Goal: Task Accomplishment & Management: Manage account settings

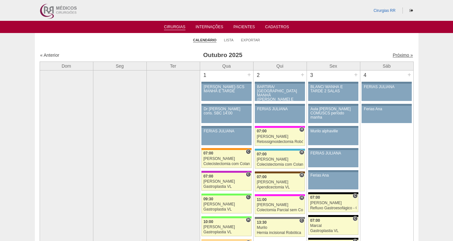
click at [401, 56] on link "Próximo »" at bounding box center [403, 54] width 20 height 5
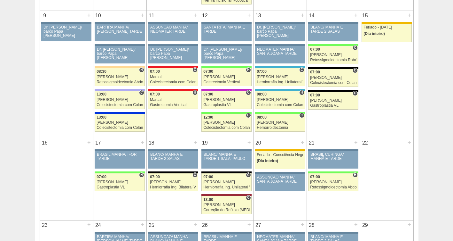
scroll to position [363, 0]
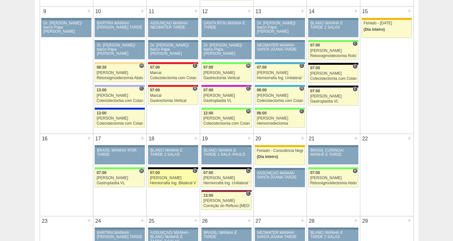
click at [168, 173] on div "07:00" at bounding box center [173, 173] width 46 height 4
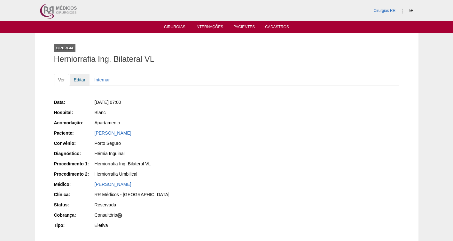
click at [77, 78] on link "Editar" at bounding box center [80, 80] width 20 height 12
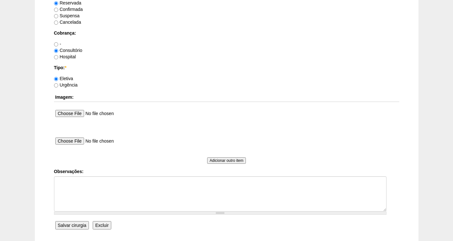
scroll to position [543, 0]
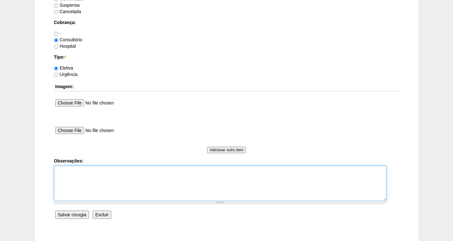
click at [82, 172] on textarea "Observações:" at bounding box center [220, 182] width 333 height 35
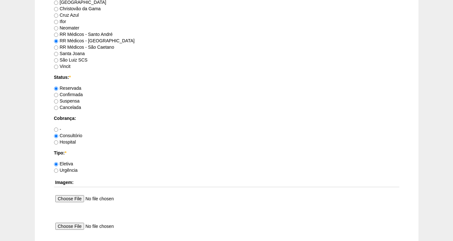
scroll to position [447, 0]
type textarea "FATURADA CONSULTORIO"
click at [78, 96] on label "Confirmada" at bounding box center [68, 94] width 29 height 5
click at [58, 96] on input "Confirmada" at bounding box center [56, 95] width 4 height 4
radio input "true"
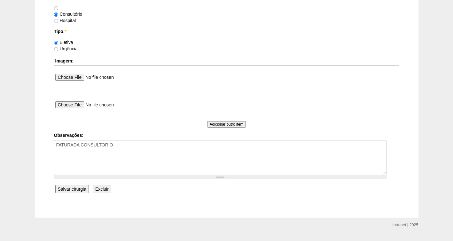
scroll to position [584, 0]
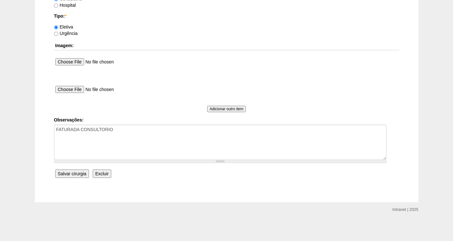
click at [74, 174] on input "Salvar cirurgia" at bounding box center [72, 173] width 34 height 8
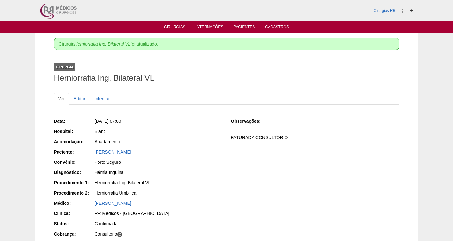
click at [176, 26] on link "Cirurgias" at bounding box center [174, 27] width 21 height 5
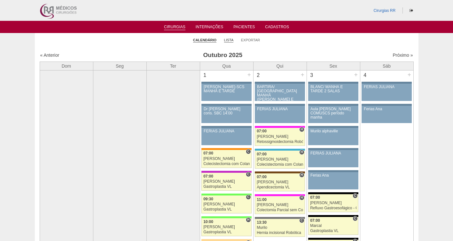
click at [229, 41] on link "Lista" at bounding box center [229, 40] width 10 height 5
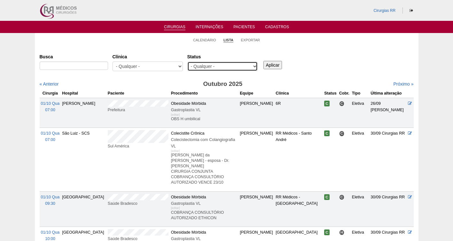
click at [217, 68] on select "- Qualquer - Reservada Confirmada Suspensa Cancelada" at bounding box center [223, 66] width 70 height 10
select select "resr"
click at [188, 61] on select "- Qualquer - Reservada Confirmada Suspensa Cancelada" at bounding box center [223, 66] width 70 height 10
click at [272, 64] on input "Aplicar" at bounding box center [273, 65] width 19 height 8
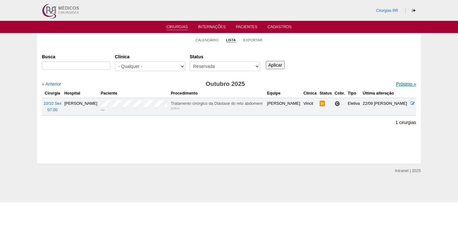
click at [404, 83] on link "Próximo »" at bounding box center [406, 83] width 20 height 5
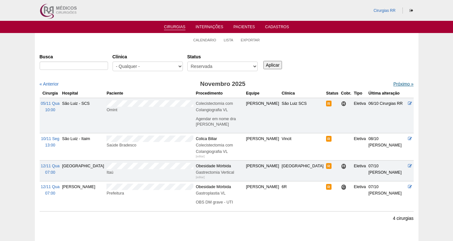
click at [398, 83] on link "Próximo »" at bounding box center [404, 83] width 20 height 5
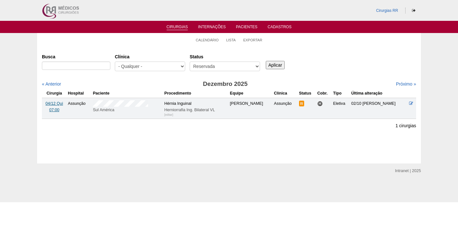
click at [54, 102] on span "04/12 Qui" at bounding box center [54, 103] width 18 height 4
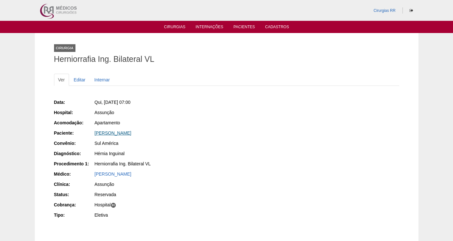
drag, startPoint x: 126, startPoint y: 132, endPoint x: 95, endPoint y: 131, distance: 31.0
click at [95, 131] on div "Rafael Expedito Martins" at bounding box center [159, 133] width 128 height 6
copy link "Rafael Expedito Martins"
click at [109, 130] on div "[PERSON_NAME]" at bounding box center [159, 133] width 128 height 6
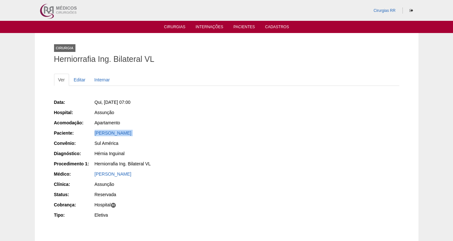
click at [110, 130] on div "[PERSON_NAME]" at bounding box center [159, 133] width 128 height 6
copy div "Rafael Expedito Martins"
drag, startPoint x: 158, startPoint y: 103, endPoint x: 103, endPoint y: 102, distance: 55.1
click at [103, 102] on div "Qui, 04/12/2025 - 07:00" at bounding box center [159, 102] width 128 height 6
copy span "04/12/2025 - 07:00"
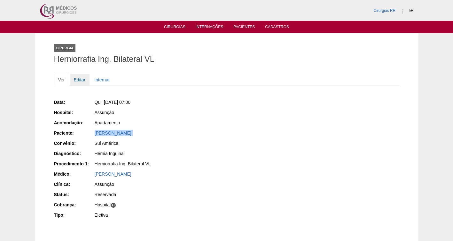
click at [82, 80] on link "Editar" at bounding box center [80, 80] width 20 height 12
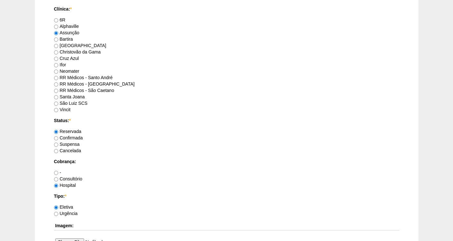
scroll to position [417, 0]
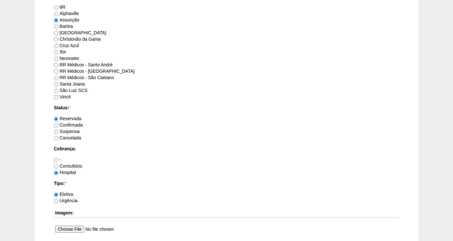
click at [70, 126] on label "Confirmada" at bounding box center [68, 124] width 29 height 5
click at [58, 126] on input "Confirmada" at bounding box center [56, 125] width 4 height 4
radio input "true"
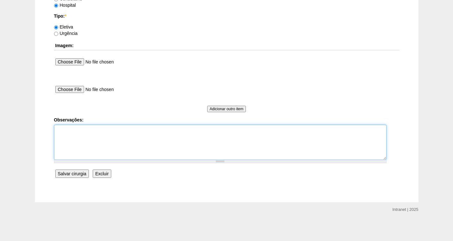
click at [69, 136] on textarea "Observações:" at bounding box center [220, 141] width 333 height 35
type textarea "f"
type textarea "[GEOGRAPHIC_DATA]"
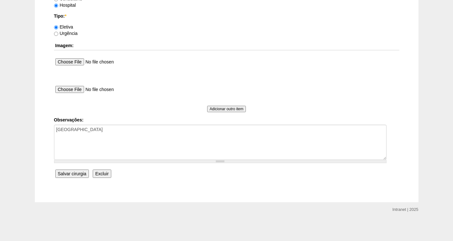
click at [72, 175] on input "Salvar cirurgia" at bounding box center [72, 173] width 34 height 8
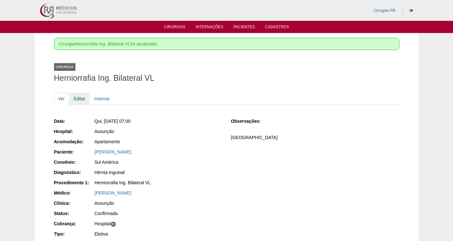
click at [81, 97] on link "Editar" at bounding box center [80, 98] width 20 height 12
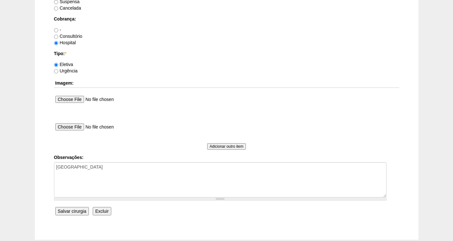
scroll to position [557, 0]
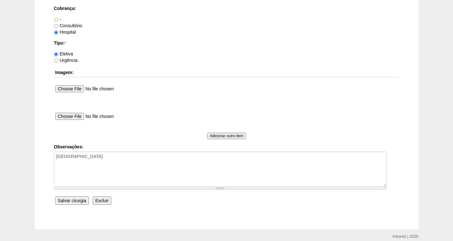
click at [70, 200] on input "Salvar cirurgia" at bounding box center [72, 200] width 34 height 8
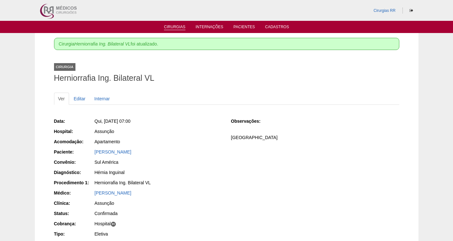
click at [171, 29] on link "Cirurgias" at bounding box center [174, 27] width 21 height 5
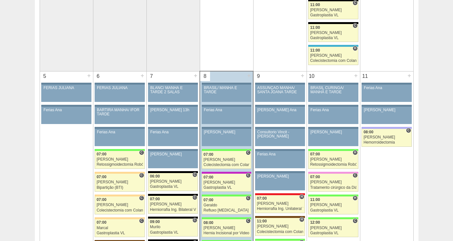
scroll to position [315, 0]
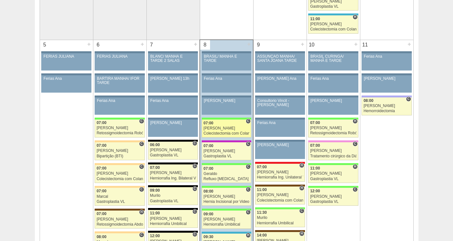
click at [219, 127] on div "Felipe Rossi" at bounding box center [227, 128] width 46 height 4
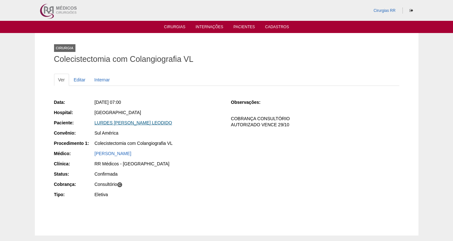
click at [135, 123] on link "LURDES [PERSON_NAME] LEODIDO" at bounding box center [134, 122] width 78 height 5
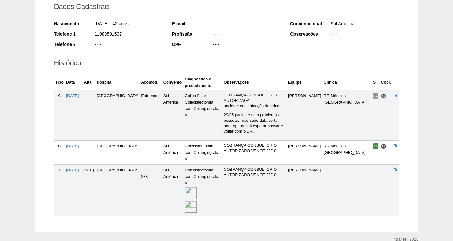
scroll to position [113, 0]
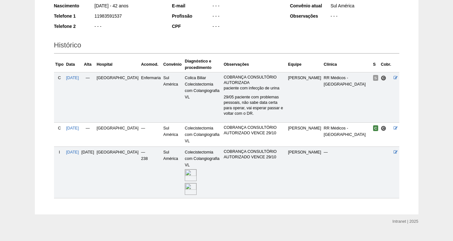
click at [185, 183] on img at bounding box center [191, 189] width 12 height 12
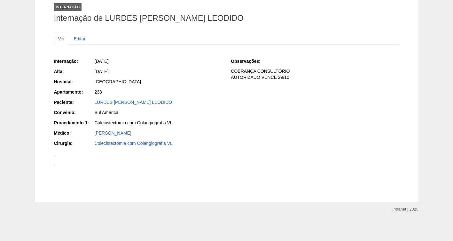
scroll to position [626, 0]
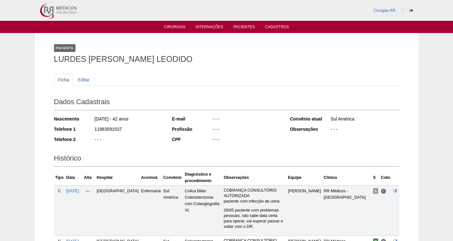
scroll to position [113, 0]
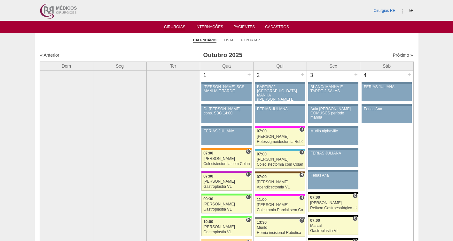
scroll to position [315, 0]
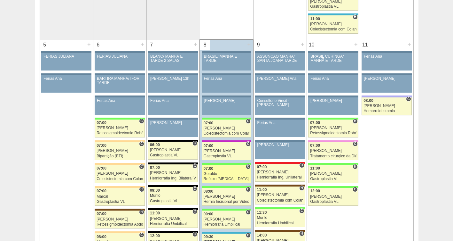
click at [230, 175] on div "Geraldo" at bounding box center [227, 174] width 46 height 4
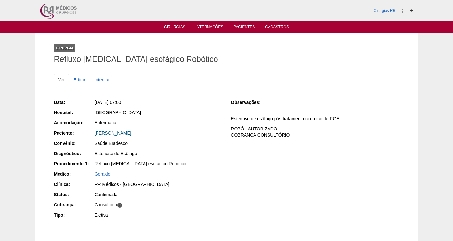
click at [117, 133] on link "[PERSON_NAME]" at bounding box center [113, 132] width 37 height 5
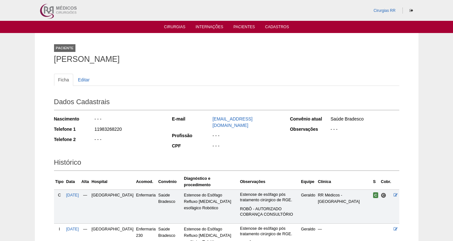
scroll to position [71, 0]
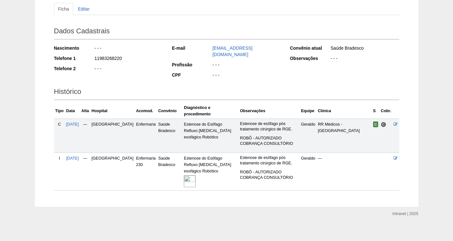
click at [184, 178] on img at bounding box center [190, 181] width 12 height 12
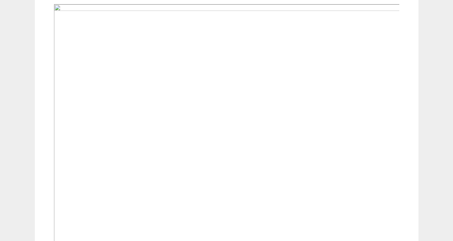
scroll to position [154, 0]
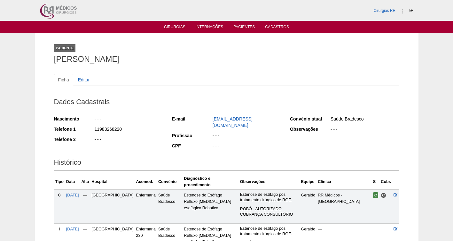
scroll to position [71, 0]
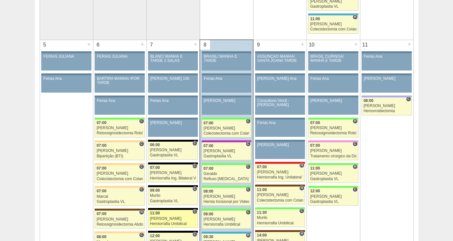
scroll to position [315, 0]
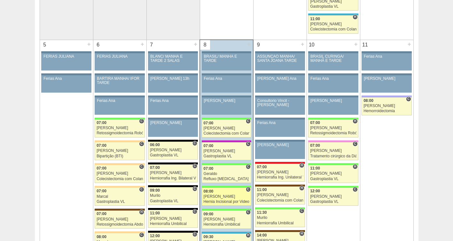
click at [229, 193] on div "08:00" at bounding box center [227, 191] width 46 height 4
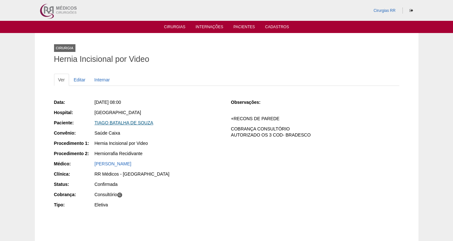
click at [130, 120] on link "TIAGO BATALHA DE SOUZA" at bounding box center [124, 122] width 59 height 5
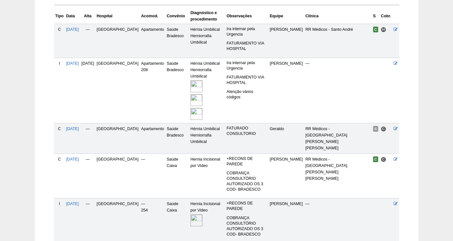
scroll to position [166, 0]
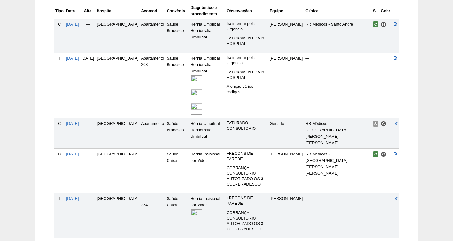
click at [194, 209] on img at bounding box center [197, 215] width 12 height 12
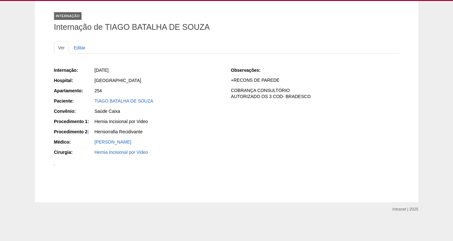
scroll to position [155, 0]
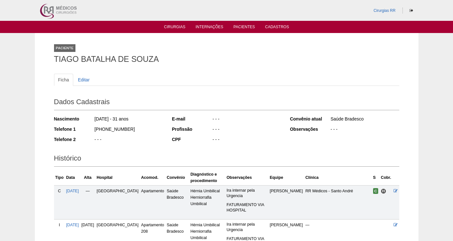
scroll to position [166, 0]
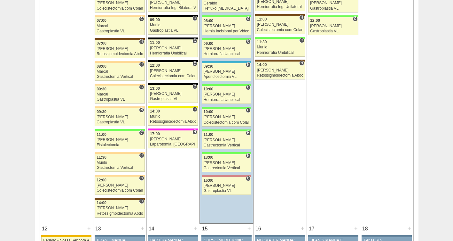
scroll to position [479, 0]
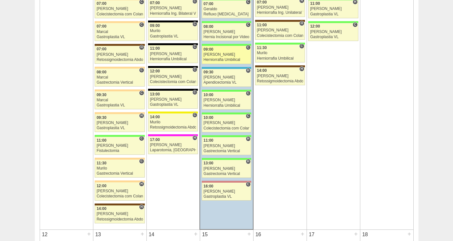
click at [222, 52] on link "89104 Felipe Rossi C 09:00 Felipe Rossi Herniorrafia Umbilical Hospital Brasil …" at bounding box center [227, 55] width 50 height 18
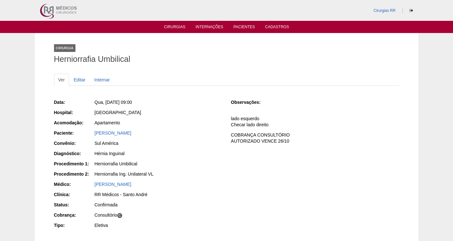
click at [116, 130] on div "LUCIANO BULGARELLI" at bounding box center [159, 133] width 128 height 6
click at [114, 132] on link "LUCIANO BULGARELLI" at bounding box center [113, 132] width 37 height 5
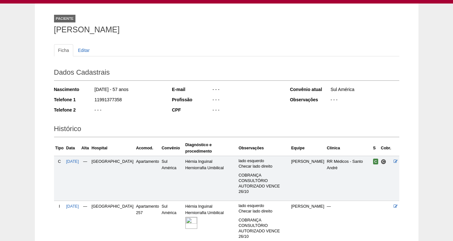
scroll to position [60, 0]
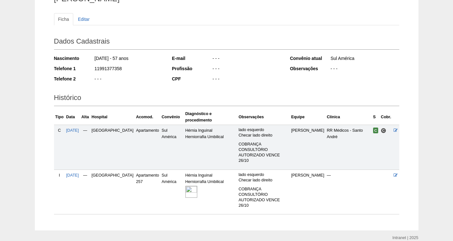
click at [186, 186] on img at bounding box center [192, 192] width 12 height 12
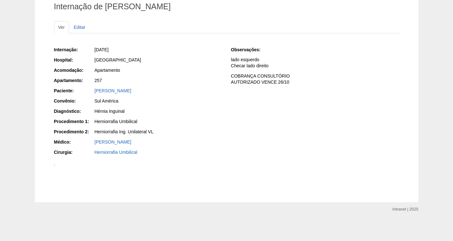
scroll to position [236, 0]
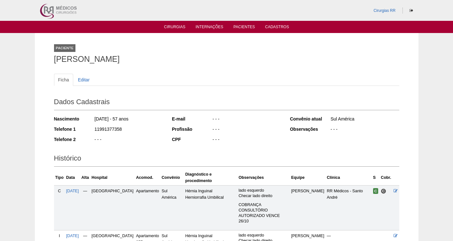
scroll to position [60, 0]
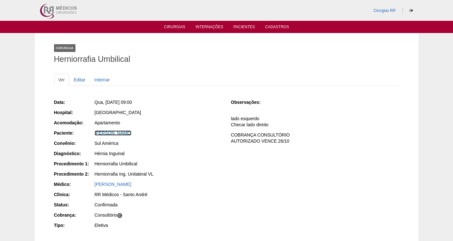
drag, startPoint x: 126, startPoint y: 133, endPoint x: 143, endPoint y: 129, distance: 17.4
click at [127, 132] on link "[PERSON_NAME]" at bounding box center [113, 132] width 37 height 5
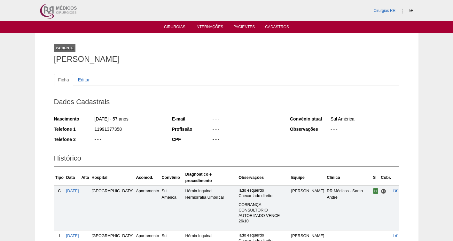
scroll to position [60, 0]
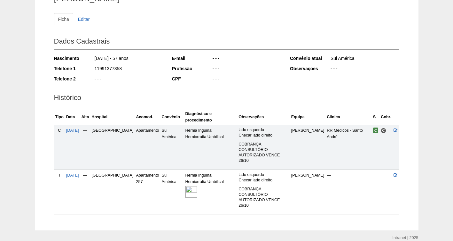
click at [186, 186] on img at bounding box center [192, 192] width 12 height 12
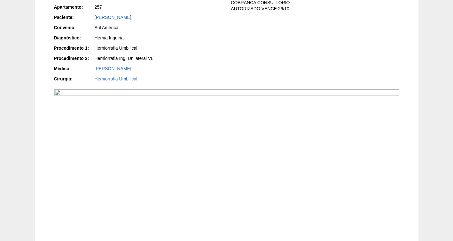
scroll to position [128, 0]
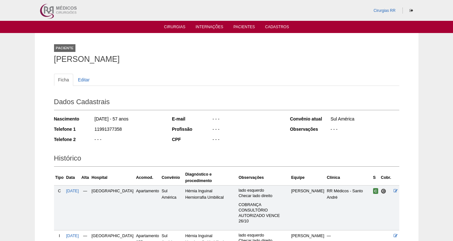
scroll to position [60, 0]
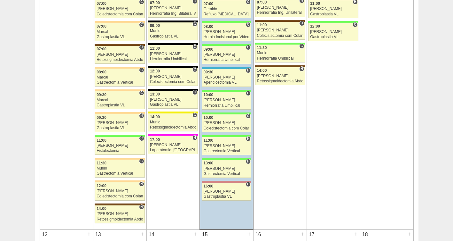
scroll to position [479, 0]
click at [225, 79] on div "[PERSON_NAME]" at bounding box center [227, 77] width 46 height 4
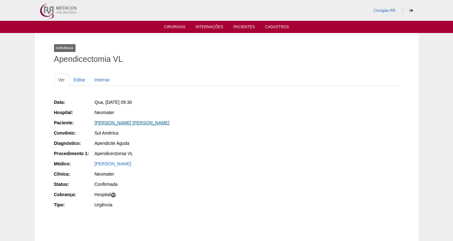
click at [131, 121] on link "[PERSON_NAME] [PERSON_NAME]" at bounding box center [132, 122] width 75 height 5
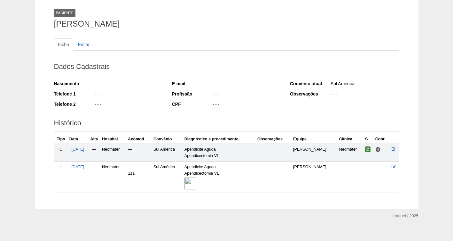
scroll to position [42, 0]
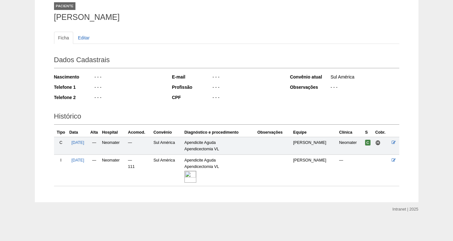
click at [195, 175] on img at bounding box center [191, 177] width 12 height 12
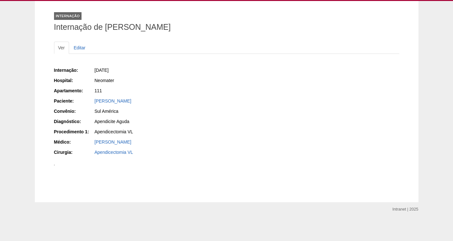
scroll to position [125, 0]
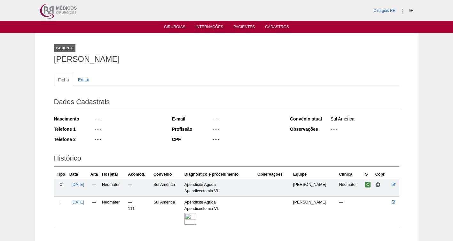
scroll to position [42, 0]
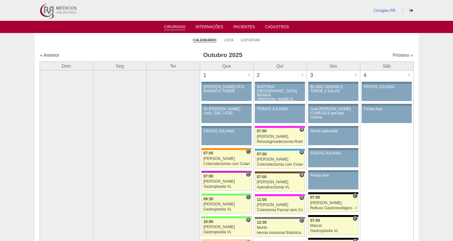
scroll to position [479, 0]
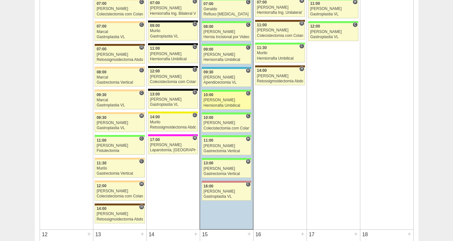
click at [226, 101] on div "[PERSON_NAME]" at bounding box center [227, 100] width 46 height 4
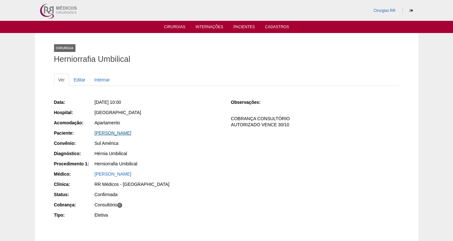
click at [116, 131] on link "[PERSON_NAME]" at bounding box center [113, 132] width 37 height 5
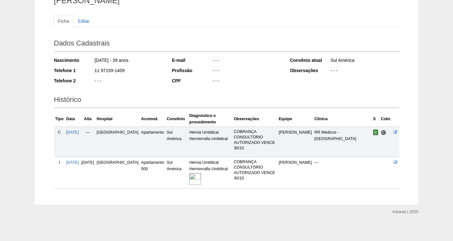
scroll to position [61, 0]
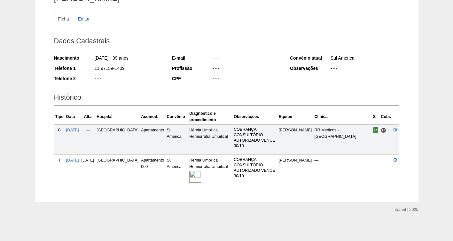
click at [189, 177] on img at bounding box center [195, 177] width 12 height 12
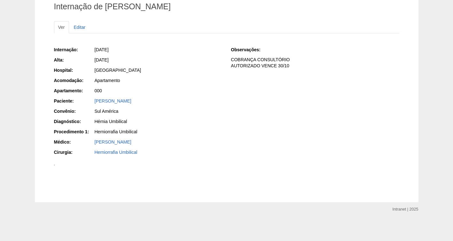
scroll to position [164, 0]
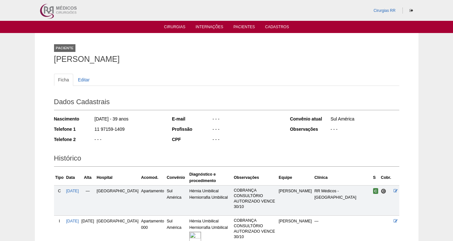
scroll to position [61, 0]
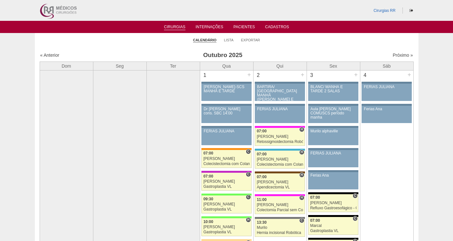
scroll to position [479, 0]
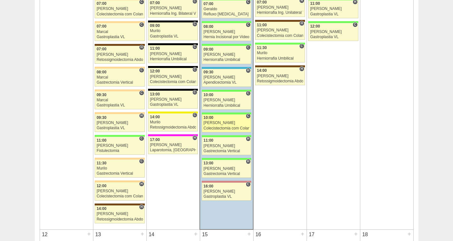
click at [221, 124] on div "[PERSON_NAME]" at bounding box center [227, 123] width 46 height 4
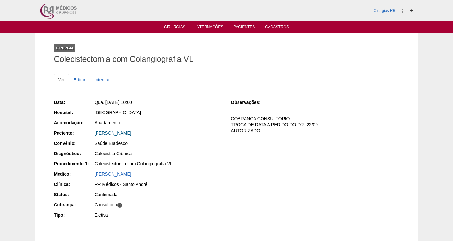
click at [122, 133] on link "[PERSON_NAME]" at bounding box center [113, 132] width 37 height 5
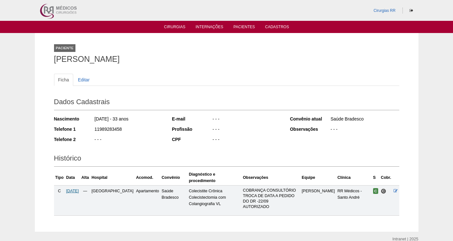
click at [79, 188] on span "[DATE]" at bounding box center [72, 190] width 13 height 4
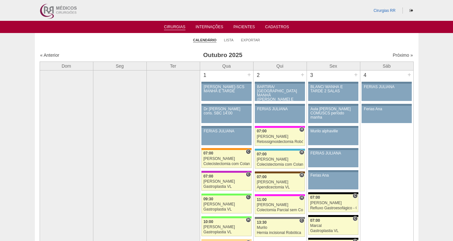
scroll to position [479, 0]
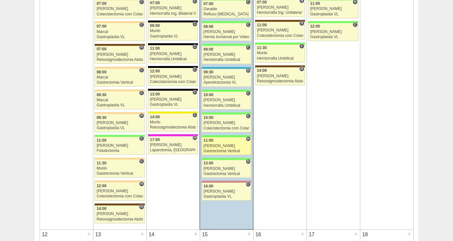
click at [226, 146] on div "[PERSON_NAME]" at bounding box center [227, 146] width 46 height 4
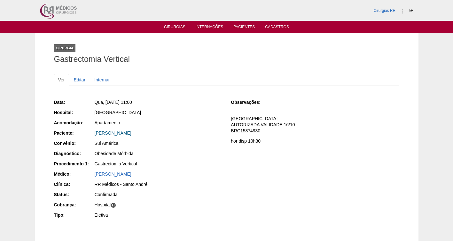
click at [117, 133] on link "Valeria Marques da silva" at bounding box center [113, 132] width 37 height 5
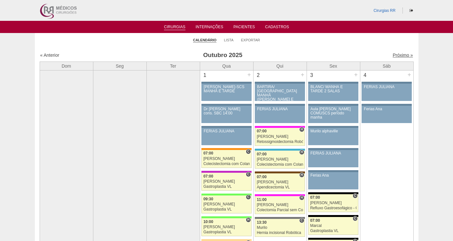
click at [398, 56] on link "Próximo »" at bounding box center [403, 54] width 20 height 5
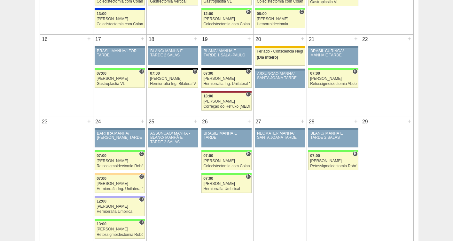
scroll to position [468, 0]
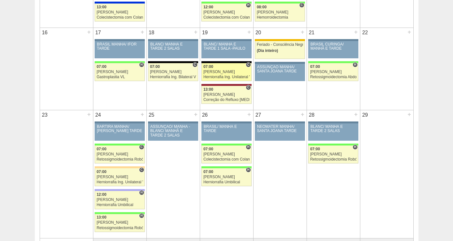
click at [214, 76] on div "Herniorrafia Ing. Unilateral VL" at bounding box center [227, 77] width 46 height 4
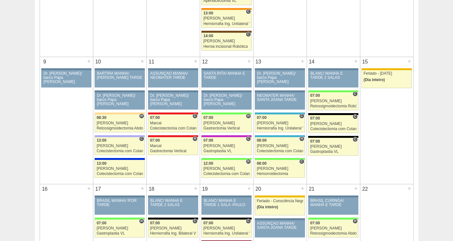
scroll to position [296, 0]
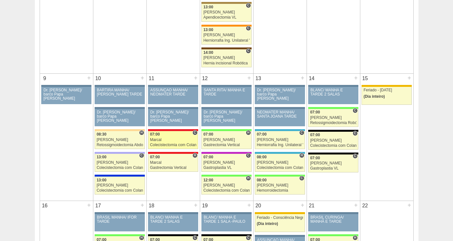
click at [166, 144] on div "Colecistectomia com Colangiografia VL" at bounding box center [173, 145] width 46 height 4
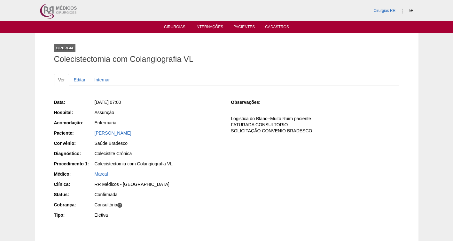
drag, startPoint x: 164, startPoint y: 136, endPoint x: 75, endPoint y: 136, distance: 89.6
click at [75, 136] on div "Paciente: [PERSON_NAME]" at bounding box center [138, 134] width 168 height 8
copy link "[PERSON_NAME]"
